Goal: Task Accomplishment & Management: Use online tool/utility

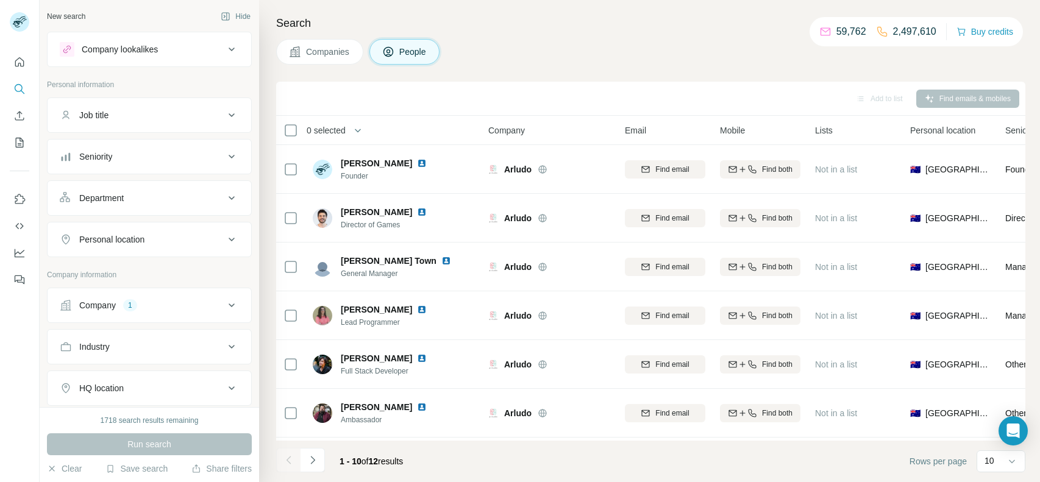
click at [205, 296] on button "Company 1" at bounding box center [150, 305] width 204 height 29
click at [86, 403] on button "Clear all" at bounding box center [80, 406] width 41 height 11
click at [118, 365] on input "text" at bounding box center [149, 359] width 179 height 22
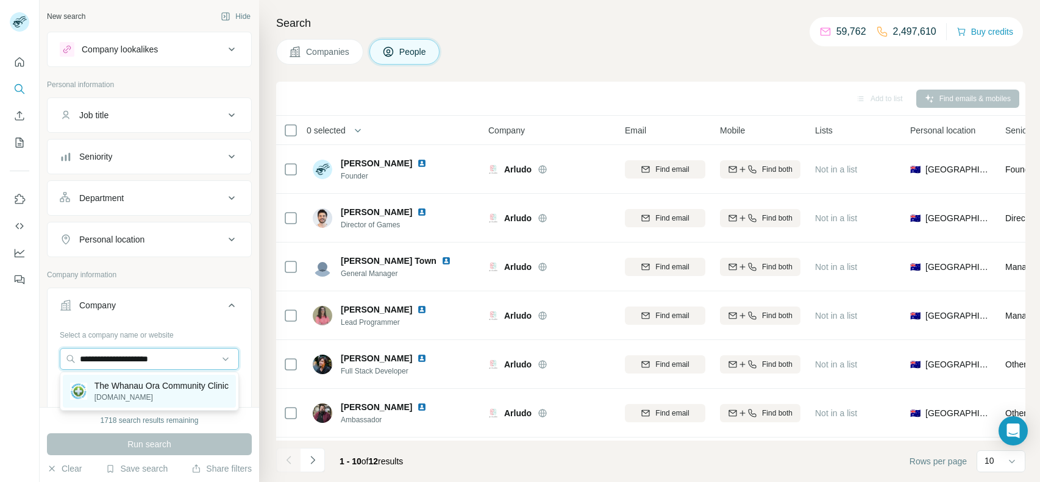
type input "**********"
click at [143, 383] on p "The Whanau Ora Community Clinic" at bounding box center [161, 386] width 134 height 12
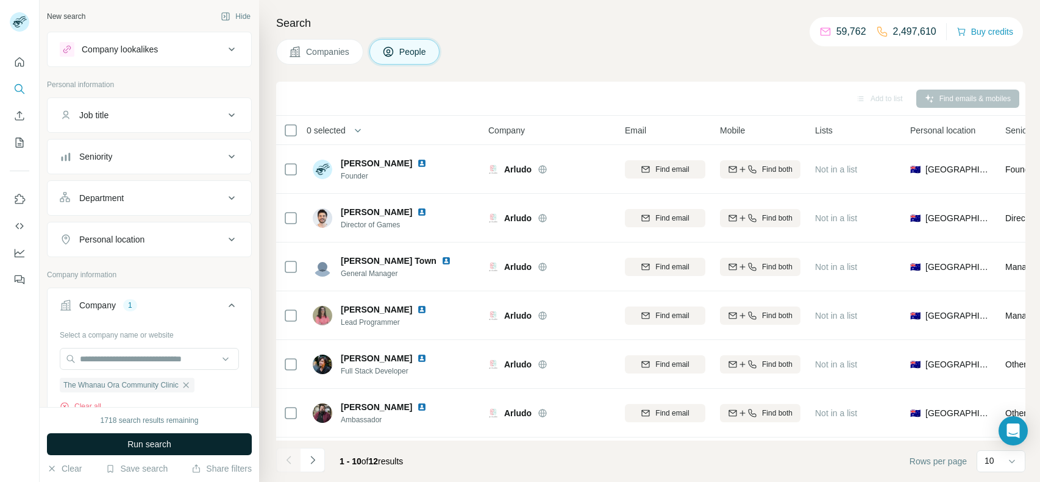
click at [157, 448] on span "Run search" at bounding box center [149, 444] width 44 height 12
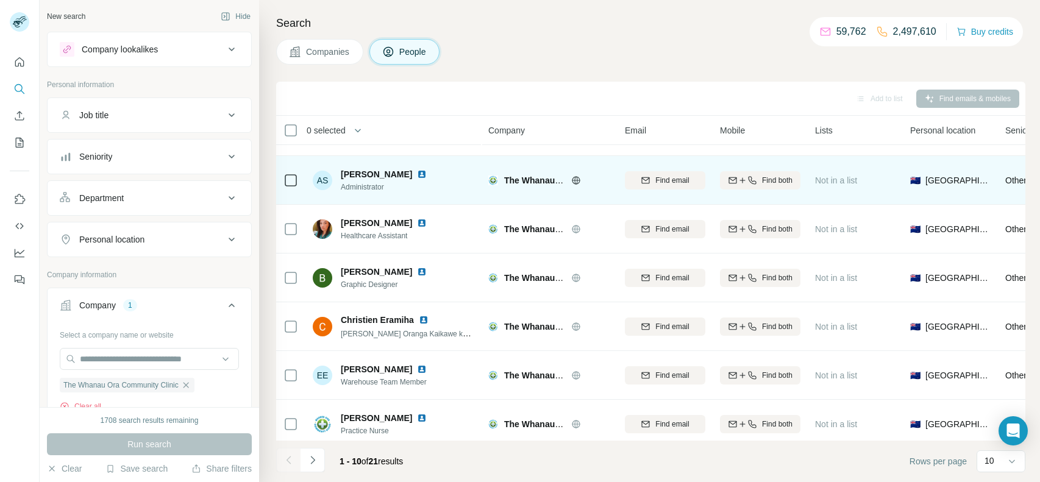
scroll to position [191, 0]
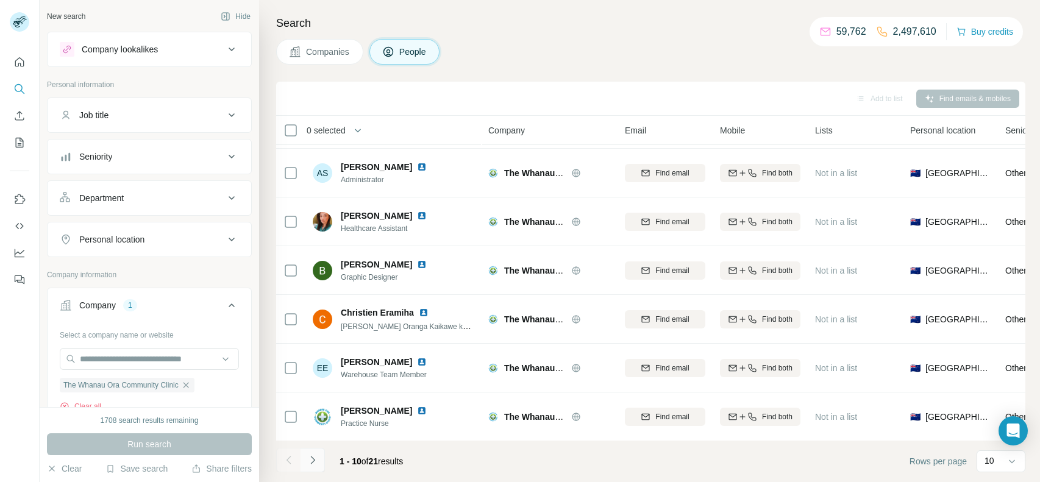
click at [315, 461] on icon "Navigate to next page" at bounding box center [313, 460] width 12 height 12
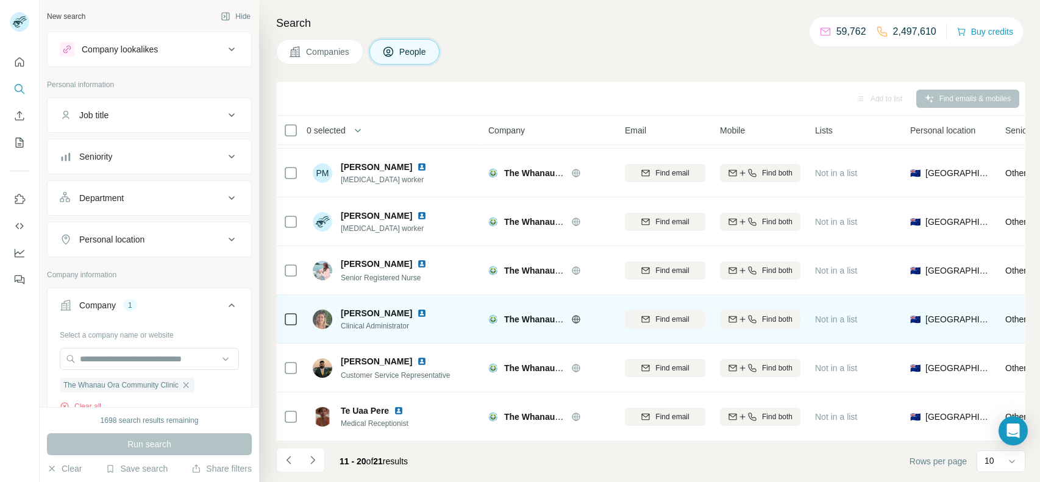
scroll to position [0, 0]
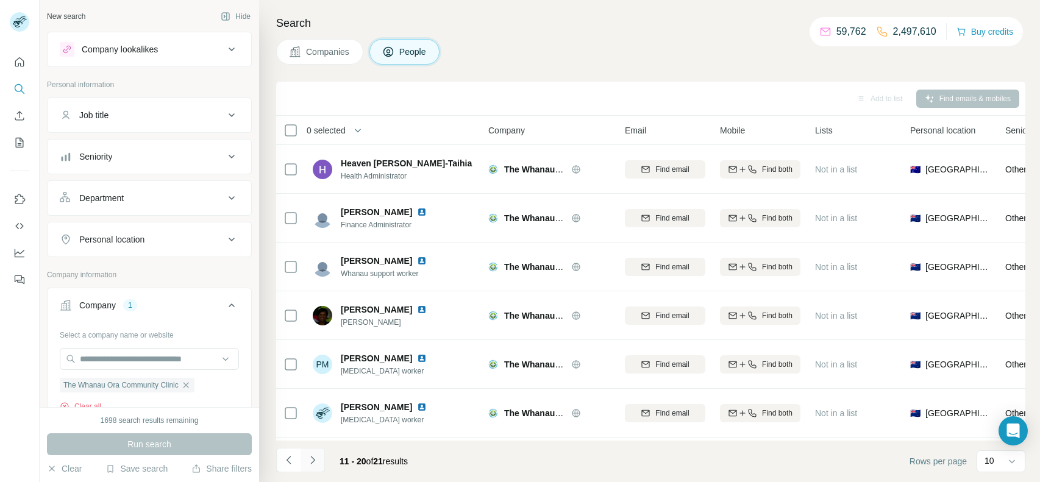
click at [317, 455] on icon "Navigate to next page" at bounding box center [313, 460] width 12 height 12
